Goal: Navigation & Orientation: Go to known website

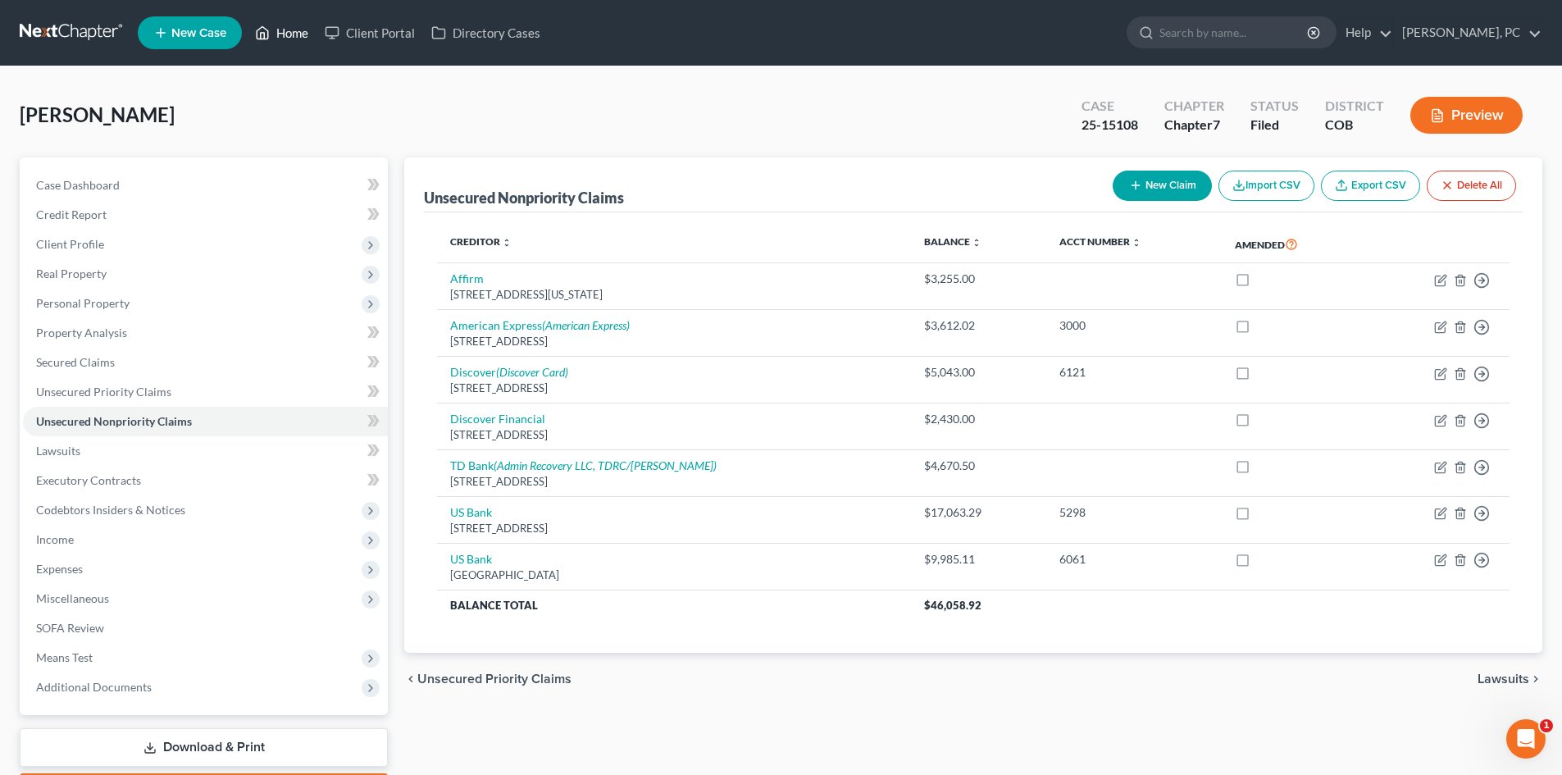
click at [280, 32] on link "Home" at bounding box center [282, 33] width 70 height 30
